Goal: Task Accomplishment & Management: Use online tool/utility

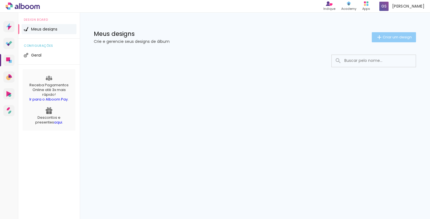
click at [393, 38] on span "Criar um design" at bounding box center [397, 37] width 29 height 4
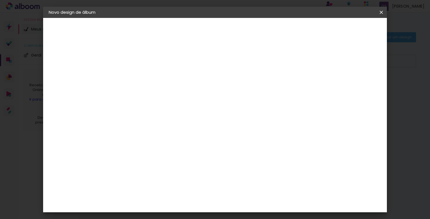
click at [0, 0] on iron-icon at bounding box center [0, 0] width 0 height 0
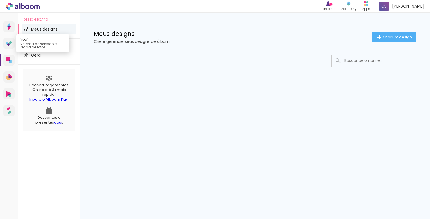
click at [11, 38] on link "Proof Sistema de seleção e venda de fotos" at bounding box center [8, 43] width 11 height 11
click at [9, 42] on icon at bounding box center [9, 43] width 7 height 5
